Goal: Task Accomplishment & Management: Manage account settings

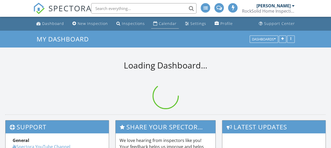
click at [164, 22] on div "Calendar" at bounding box center [168, 23] width 18 height 5
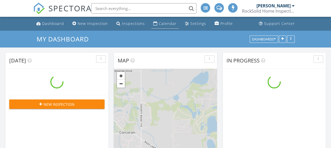
scroll to position [487, 338]
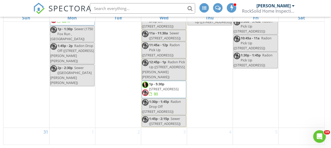
scroll to position [696, 0]
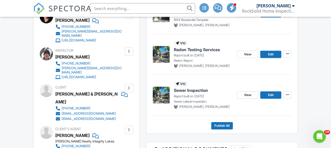
scroll to position [175, 0]
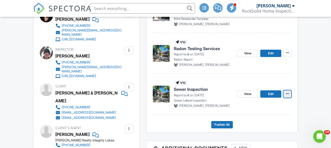
click at [290, 95] on button at bounding box center [287, 93] width 8 height 7
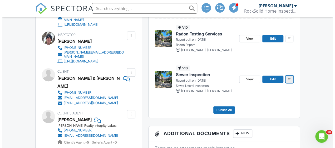
scroll to position [190, 0]
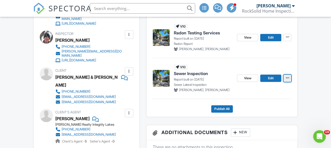
click at [288, 77] on icon at bounding box center [286, 77] width 3 height 5
click at [286, 77] on icon at bounding box center [286, 77] width 3 height 5
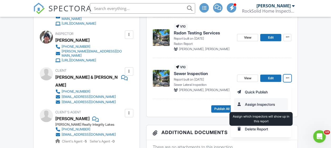
click at [266, 103] on input "Assign Inspectors" at bounding box center [261, 105] width 54 height 12
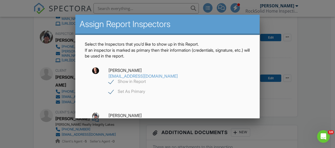
click at [146, 79] on label "Show in Report" at bounding box center [126, 82] width 37 height 7
checkbox input "false"
checkbox input "true"
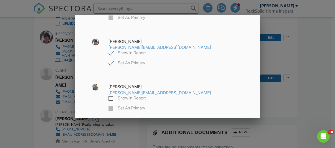
scroll to position [87, 0]
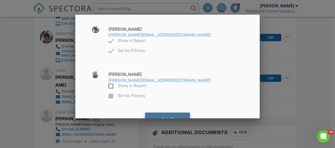
click at [161, 113] on div "Save" at bounding box center [167, 120] width 45 height 14
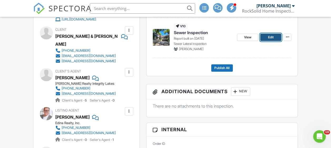
click at [272, 36] on span "Edit" at bounding box center [271, 37] width 6 height 5
